Goal: Transaction & Acquisition: Download file/media

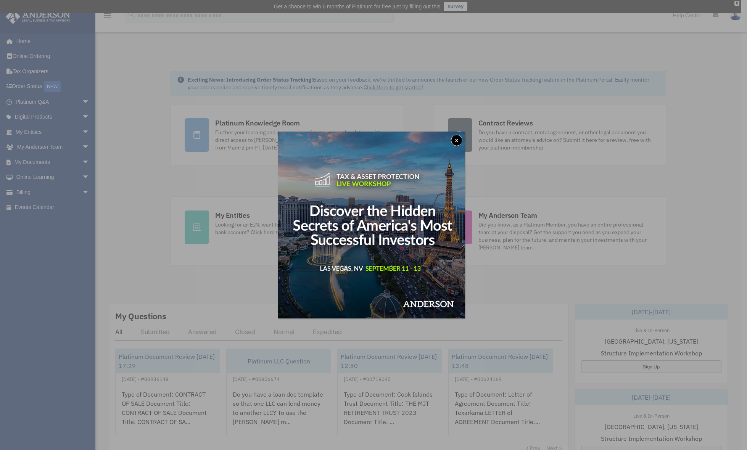
click at [455, 143] on button "x" at bounding box center [456, 140] width 11 height 11
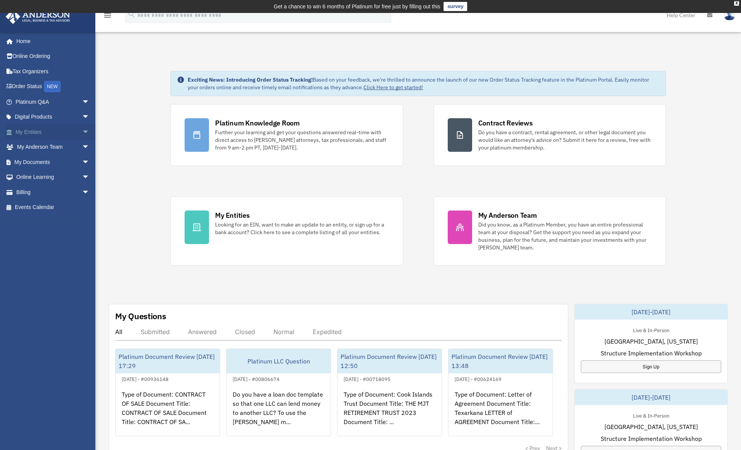
click at [82, 134] on span "arrow_drop_down" at bounding box center [89, 132] width 15 height 16
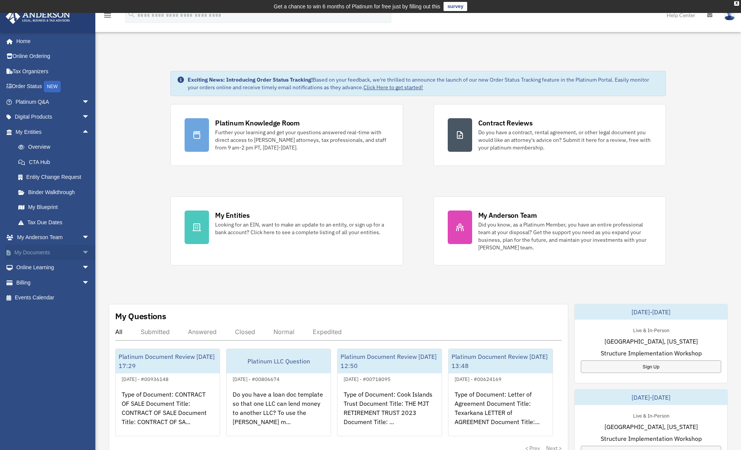
click at [47, 248] on link "My Documents arrow_drop_down" at bounding box center [53, 252] width 96 height 15
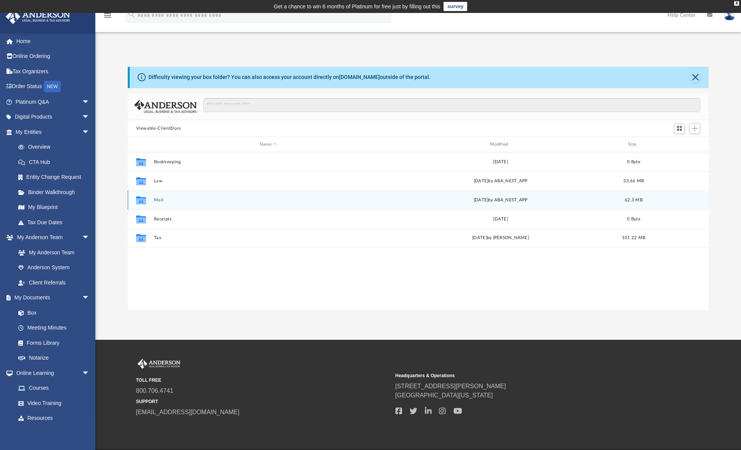
scroll to position [168, 575]
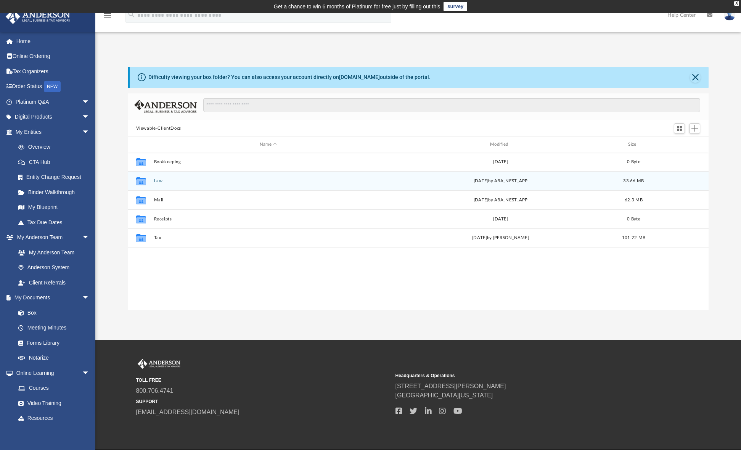
click at [159, 182] on button "Law" at bounding box center [268, 180] width 229 height 5
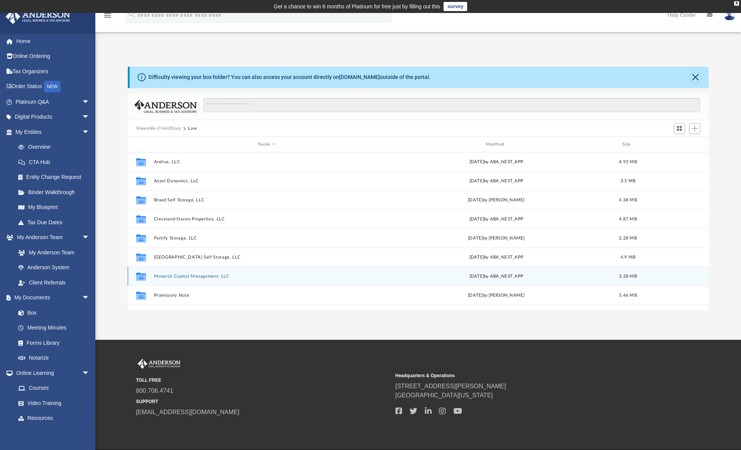
click at [196, 276] on button "Monarch Capital Management, LLC" at bounding box center [267, 276] width 226 height 5
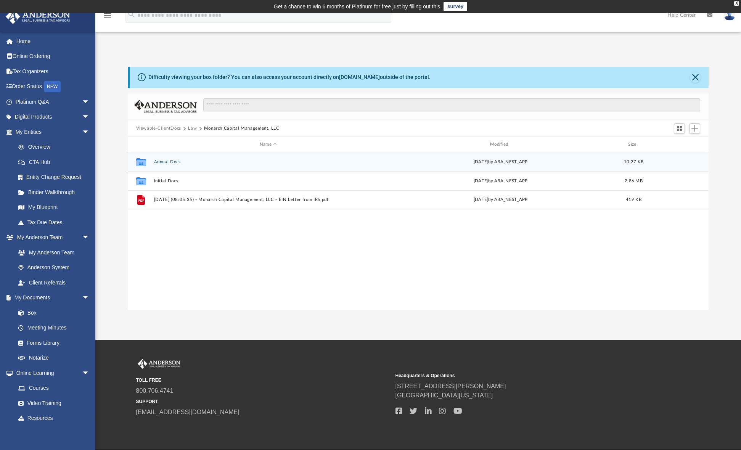
click at [168, 161] on button "Annual Docs" at bounding box center [268, 161] width 229 height 5
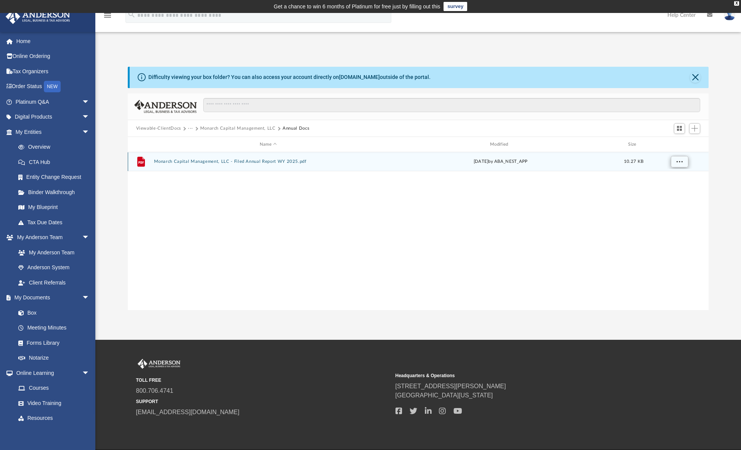
click at [682, 159] on span "More options" at bounding box center [679, 161] width 6 height 4
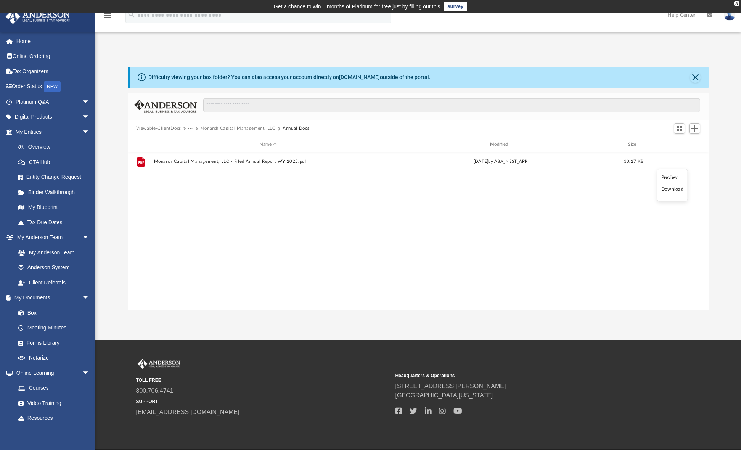
click at [679, 189] on li "Download" at bounding box center [672, 189] width 22 height 8
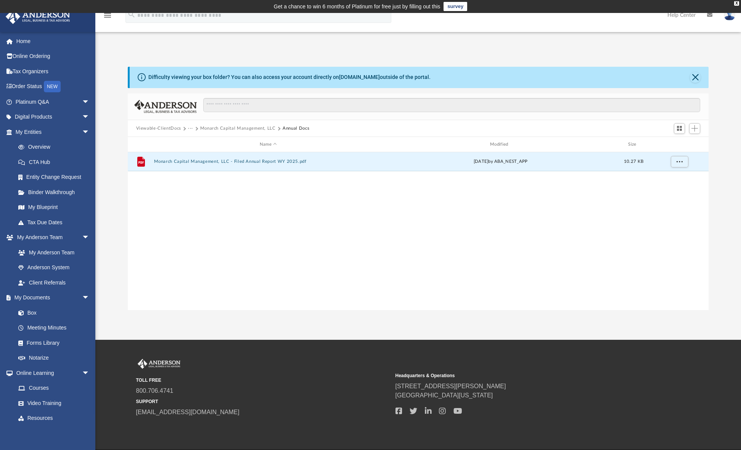
click at [678, 189] on div "File Monarch Capital Management, LLC - Filed Annual Report WY 2025.pdf Thu Aug …" at bounding box center [418, 231] width 581 height 158
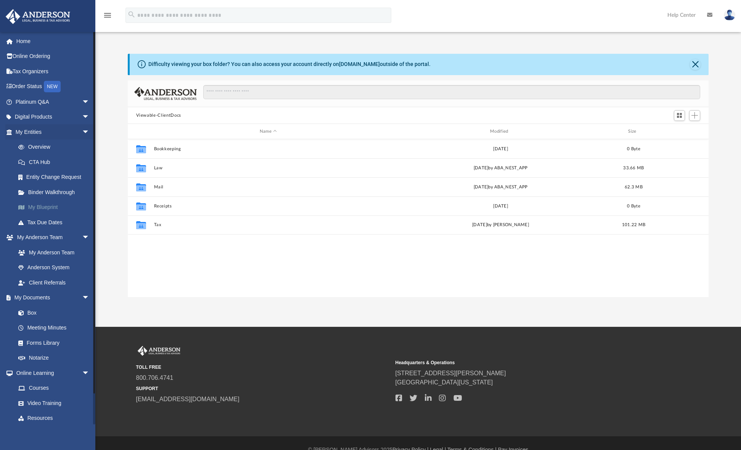
scroll to position [168, 575]
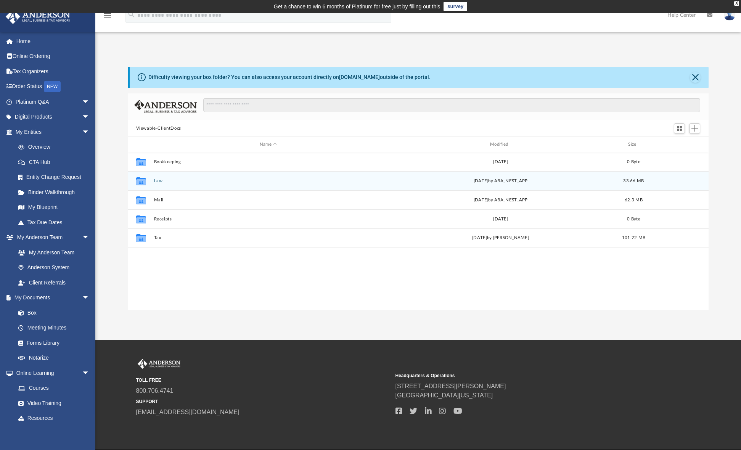
click at [155, 182] on button "Law" at bounding box center [268, 180] width 229 height 5
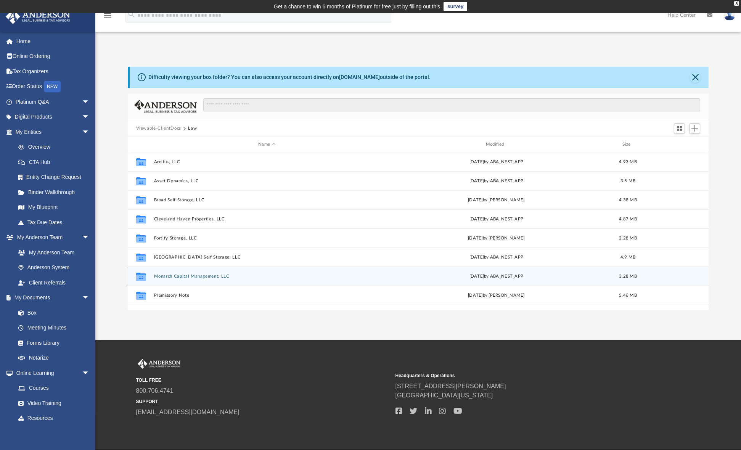
click at [214, 277] on button "Monarch Capital Management, LLC" at bounding box center [267, 276] width 226 height 5
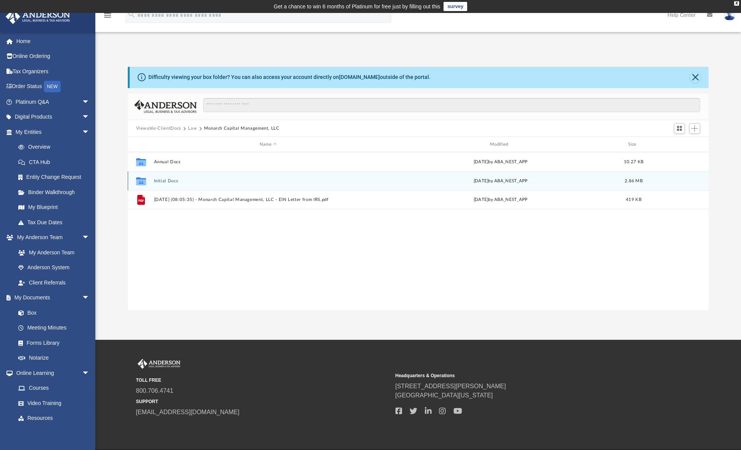
click at [165, 179] on button "Initial Docs" at bounding box center [268, 180] width 229 height 5
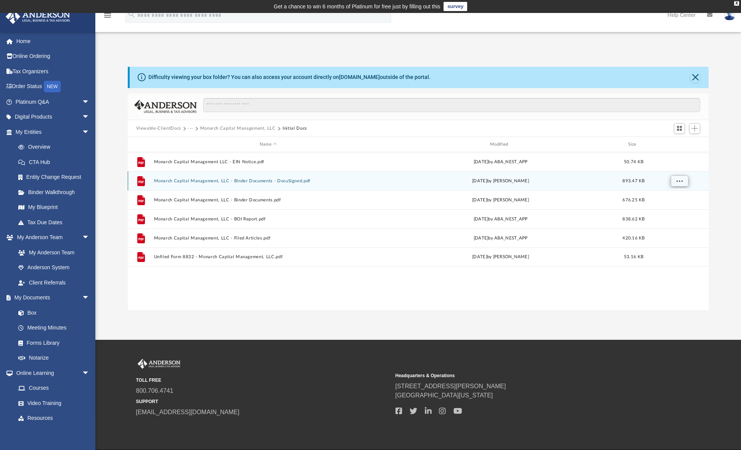
click at [686, 182] on button "More options" at bounding box center [679, 180] width 18 height 11
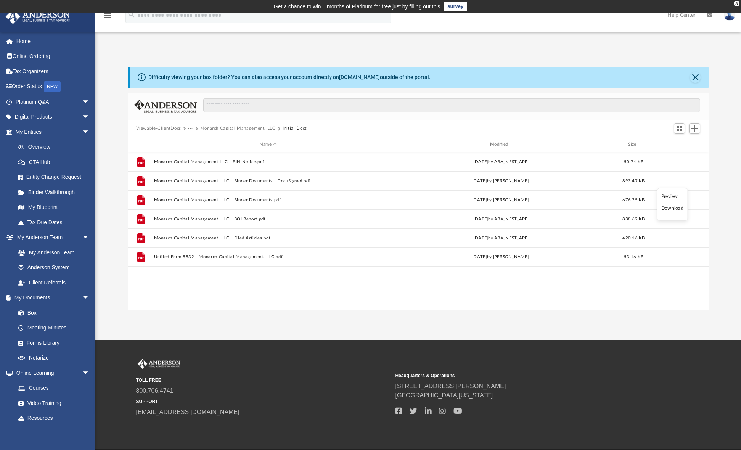
click at [675, 205] on li "Download" at bounding box center [672, 208] width 22 height 8
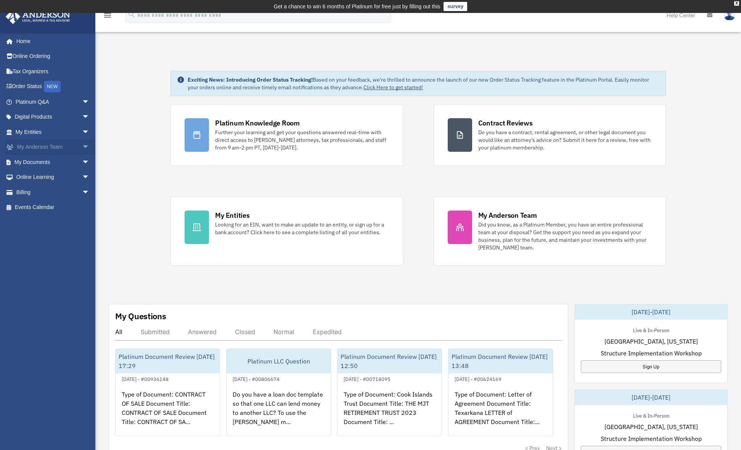
click at [82, 147] on span "arrow_drop_down" at bounding box center [89, 148] width 15 height 16
click at [58, 160] on link "My Anderson Team" at bounding box center [56, 161] width 90 height 15
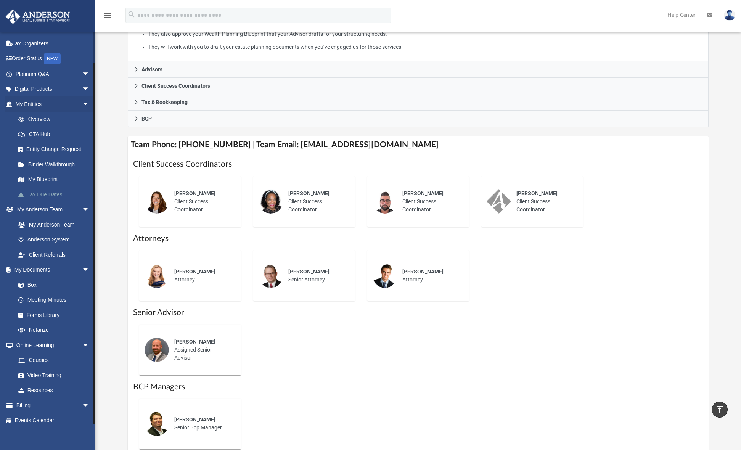
scroll to position [195, 0]
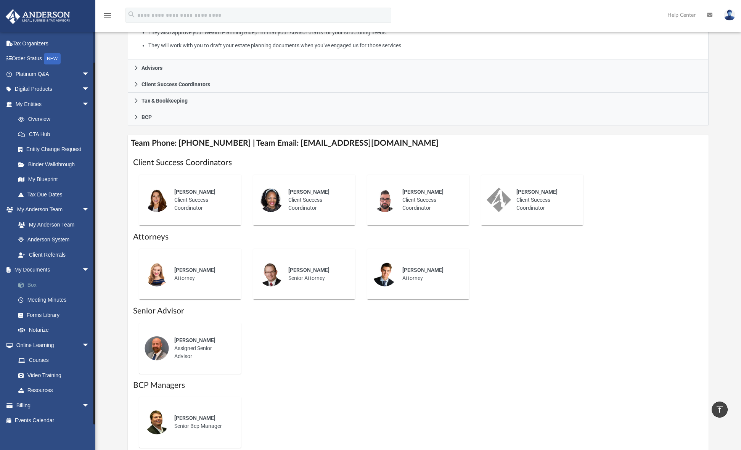
click at [32, 284] on link "Box" at bounding box center [56, 284] width 90 height 15
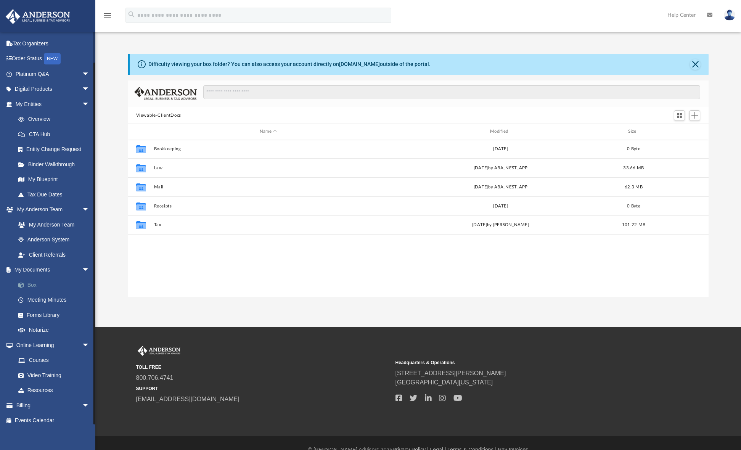
scroll to position [168, 575]
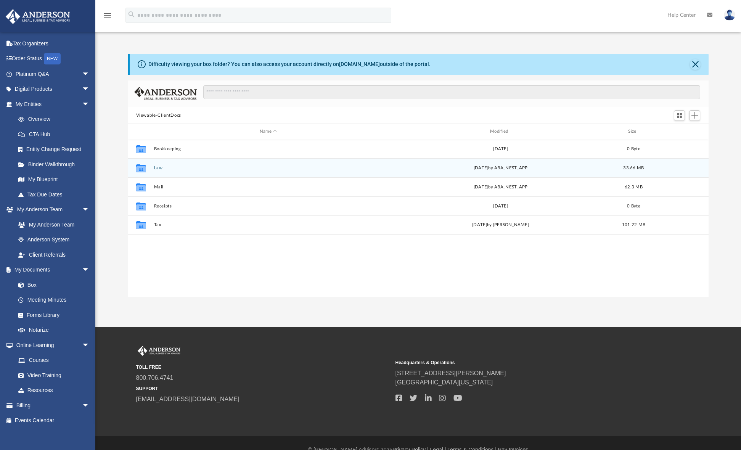
click at [157, 166] on button "Law" at bounding box center [268, 168] width 229 height 5
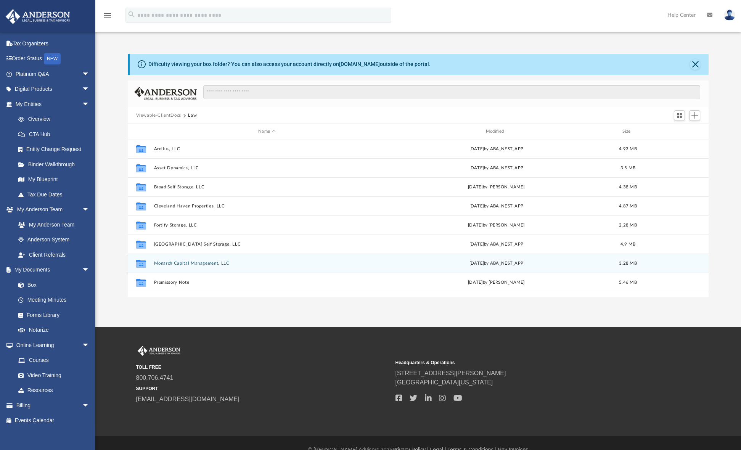
click at [195, 264] on button "Monarch Capital Management, LLC" at bounding box center [267, 263] width 226 height 5
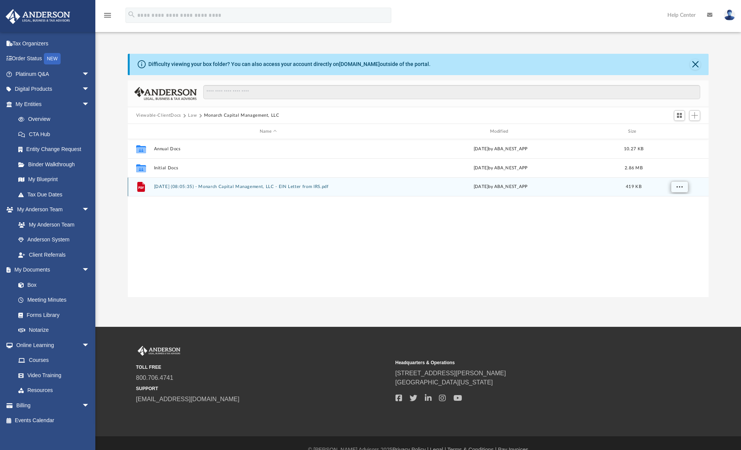
click at [680, 185] on span "More options" at bounding box center [679, 187] width 6 height 4
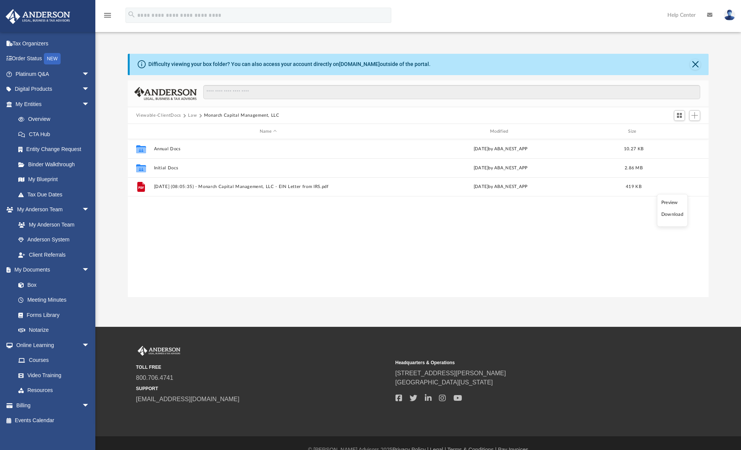
click at [674, 215] on li "Download" at bounding box center [672, 215] width 22 height 8
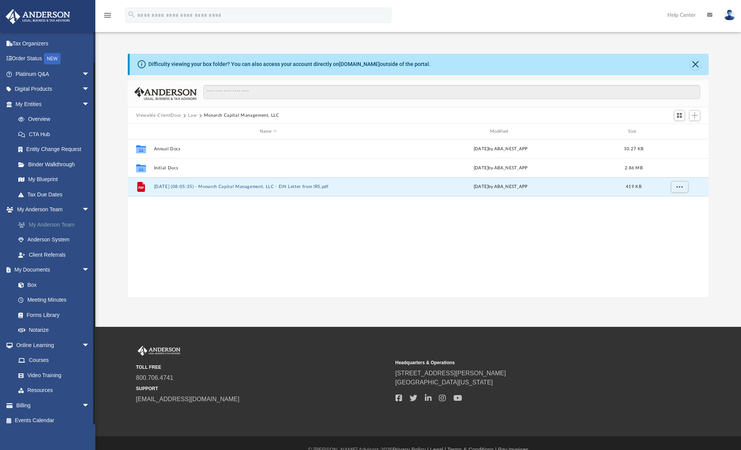
click at [58, 221] on link "My Anderson Team" at bounding box center [56, 224] width 90 height 15
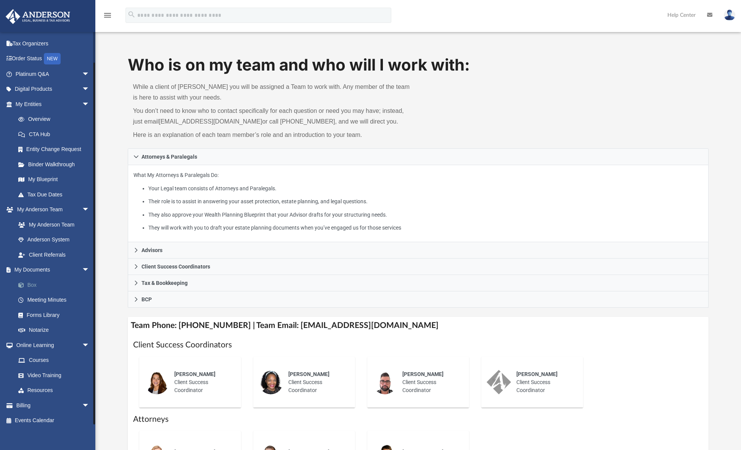
click at [37, 282] on link "Box" at bounding box center [56, 284] width 90 height 15
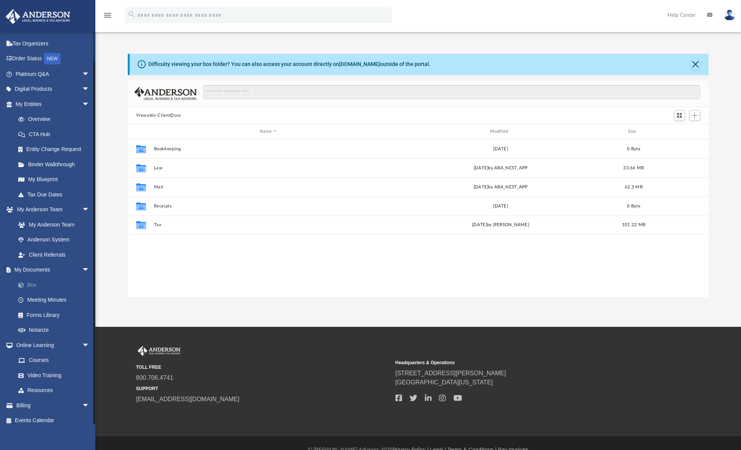
scroll to position [168, 575]
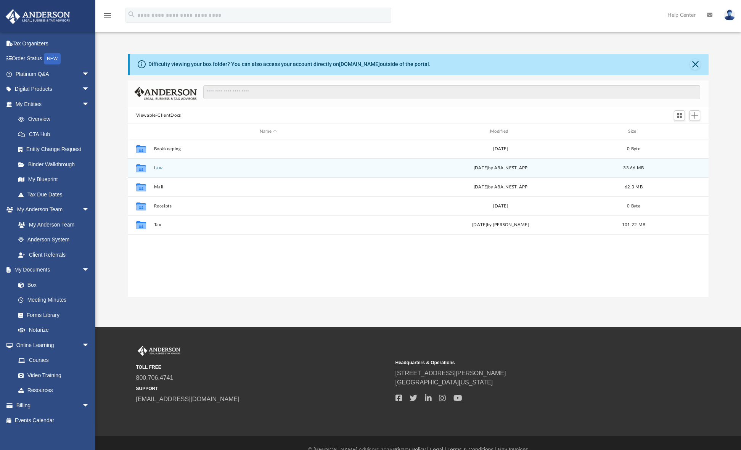
click at [157, 167] on button "Law" at bounding box center [268, 168] width 229 height 5
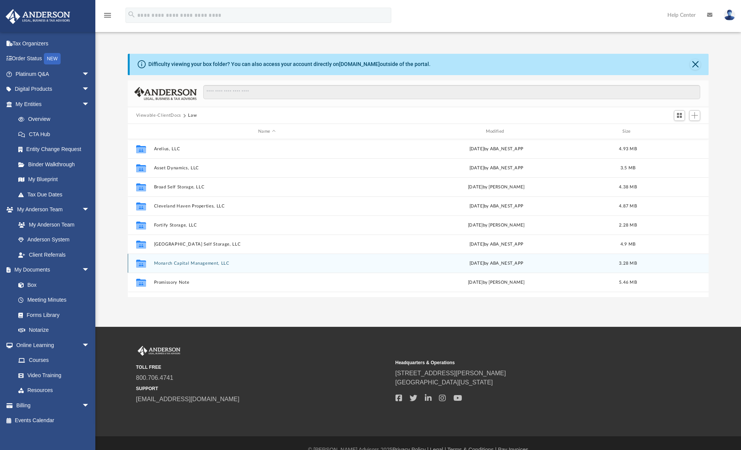
click at [215, 264] on button "Monarch Capital Management, LLC" at bounding box center [267, 263] width 226 height 5
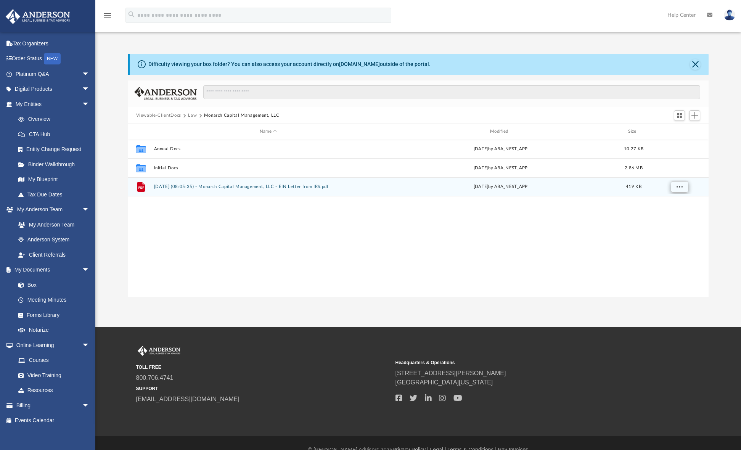
click at [680, 188] on span "More options" at bounding box center [679, 187] width 6 height 4
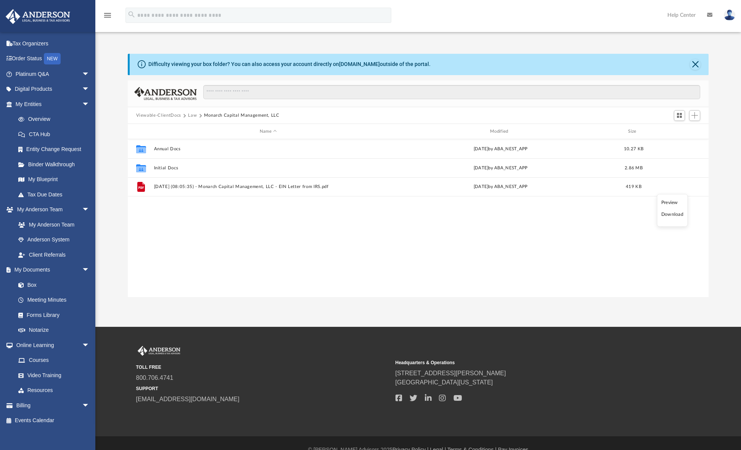
click at [674, 214] on li "Download" at bounding box center [672, 215] width 22 height 8
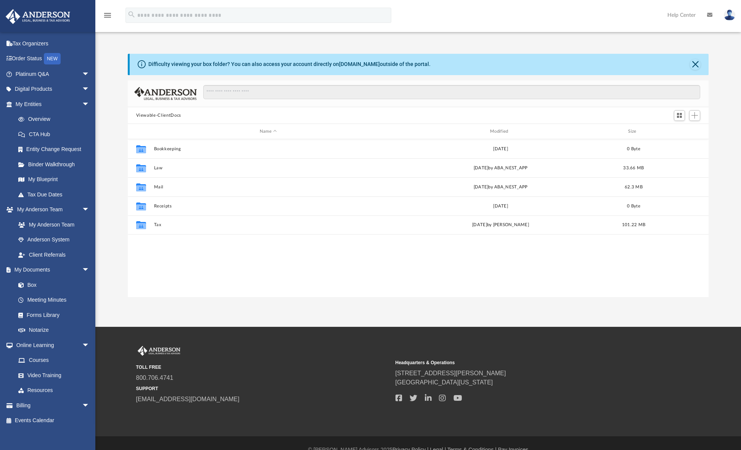
scroll to position [168, 575]
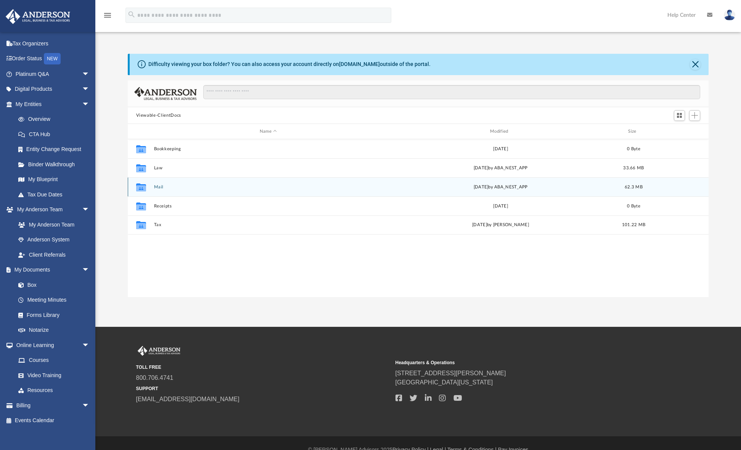
click at [158, 185] on button "Mail" at bounding box center [268, 187] width 229 height 5
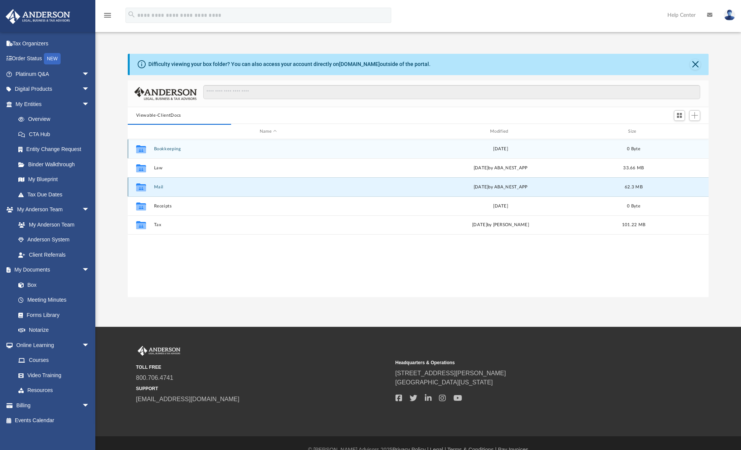
scroll to position [144, 575]
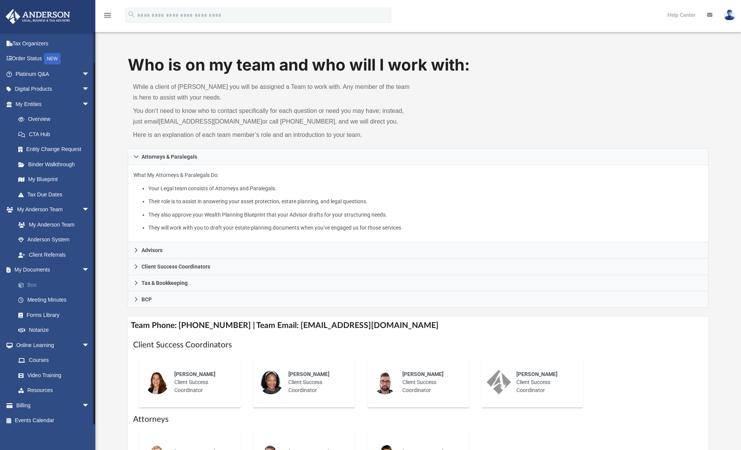
click at [37, 281] on link "Box" at bounding box center [56, 284] width 90 height 15
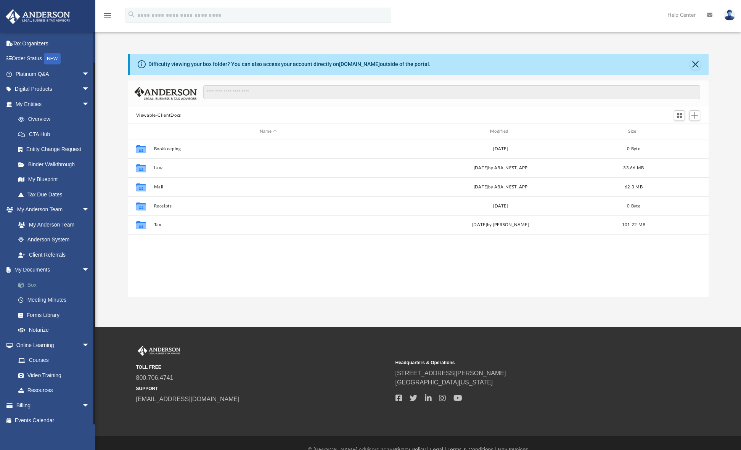
scroll to position [168, 575]
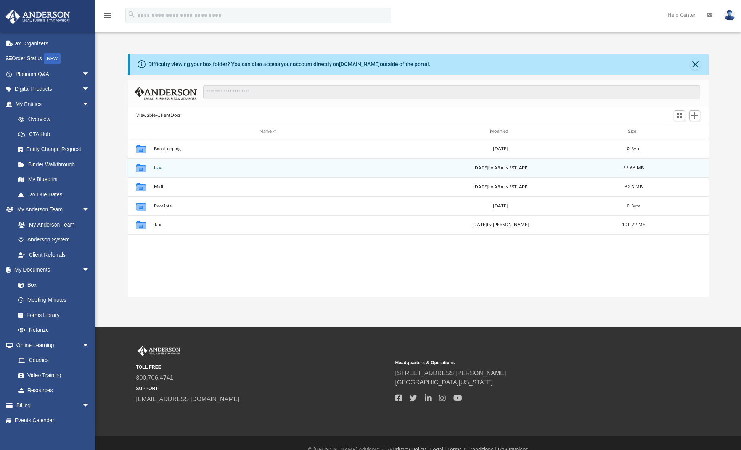
click at [158, 169] on button "Law" at bounding box center [268, 168] width 229 height 5
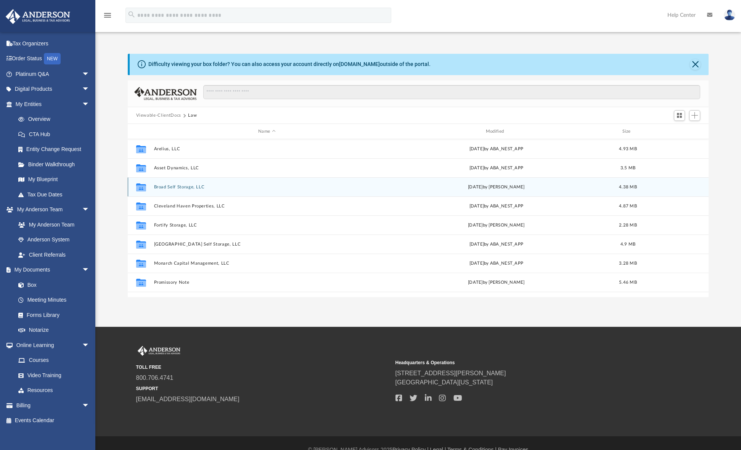
click at [188, 186] on button "Broad Self Storage, LLC" at bounding box center [267, 187] width 226 height 5
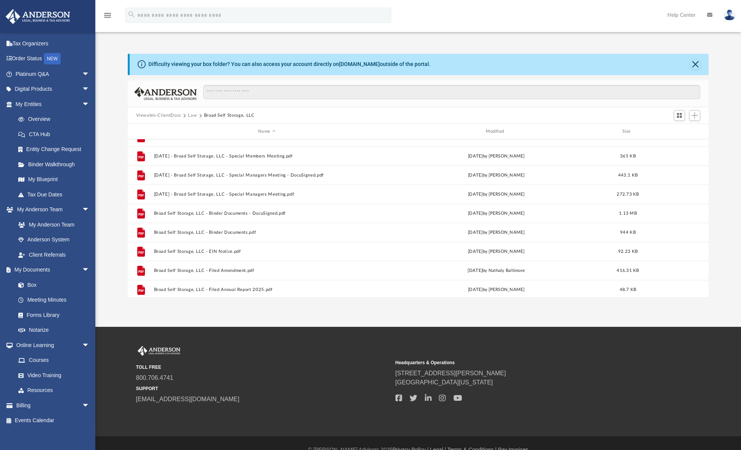
scroll to position [51, 0]
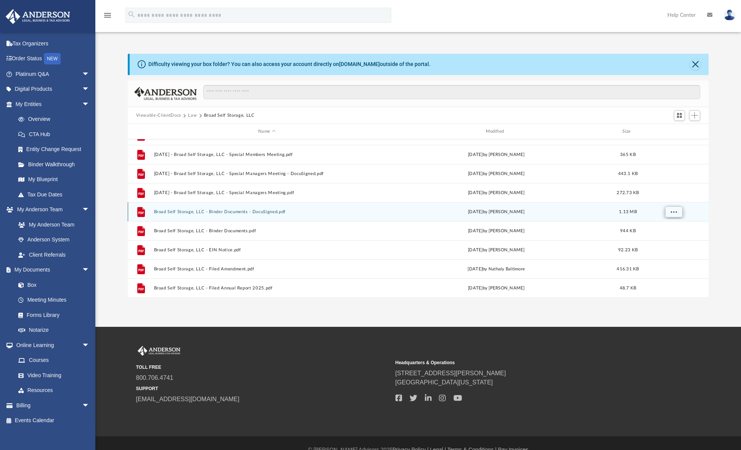
click at [676, 215] on button "More options" at bounding box center [674, 211] width 18 height 11
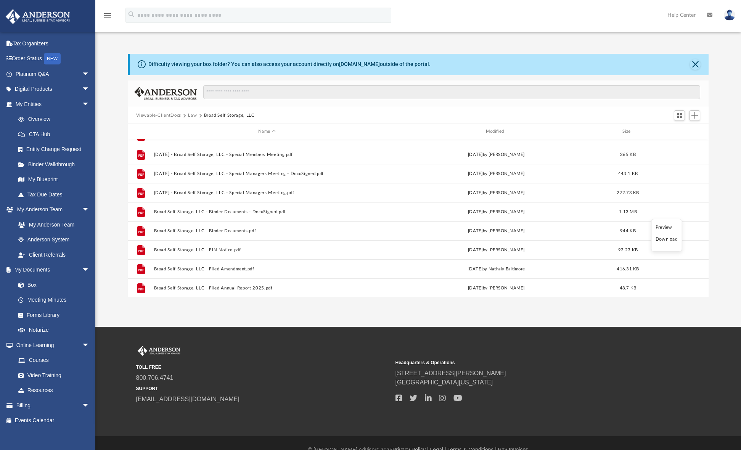
click at [674, 240] on li "Download" at bounding box center [667, 239] width 22 height 8
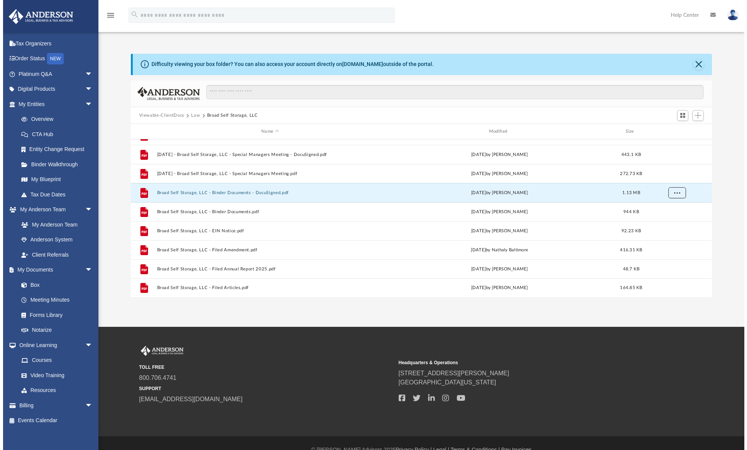
scroll to position [26, 0]
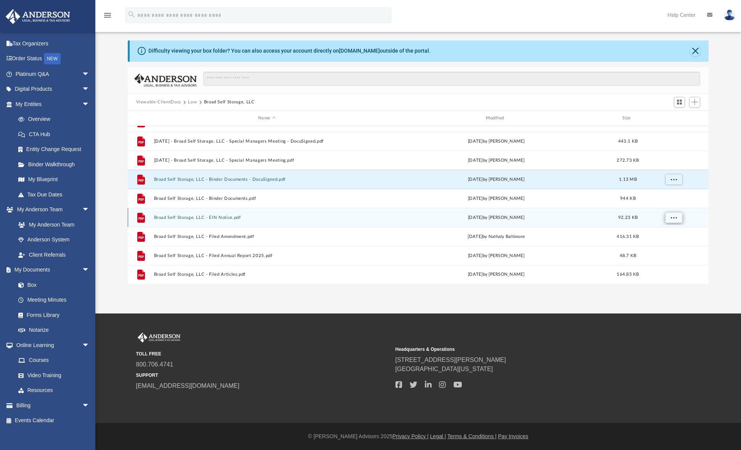
click at [667, 216] on button "More options" at bounding box center [674, 217] width 18 height 11
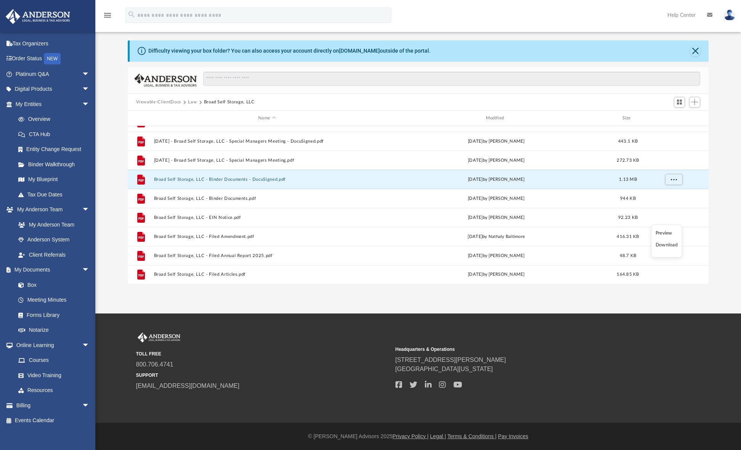
click at [665, 246] on li "Download" at bounding box center [667, 245] width 22 height 8
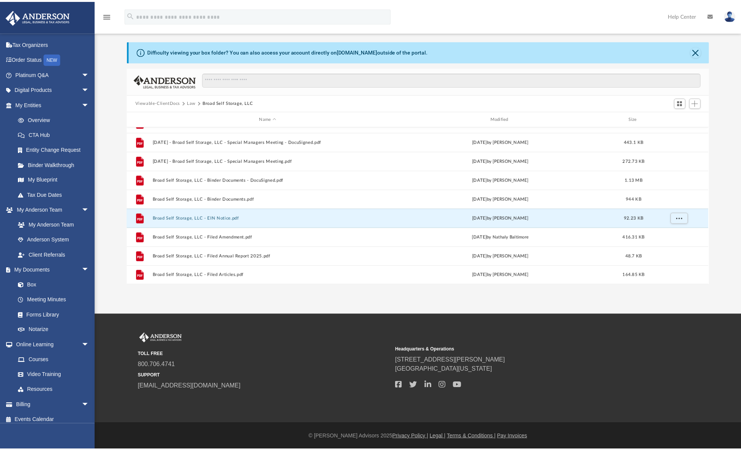
scroll to position [6, 6]
